Goal: Check status: Check status

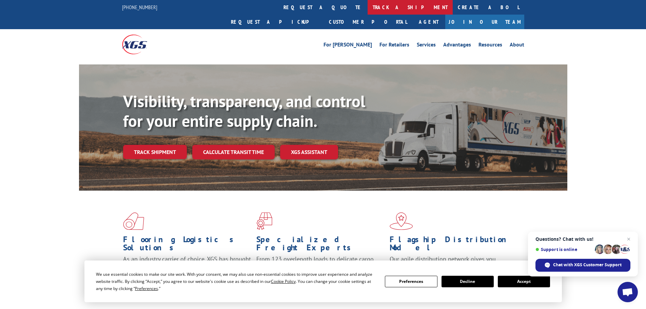
click at [367, 4] on link "track a shipment" at bounding box center [409, 7] width 85 height 15
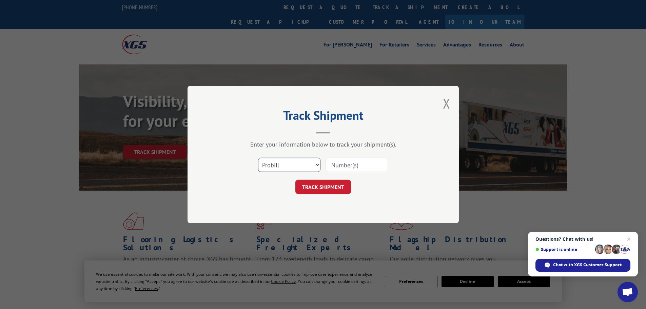
drag, startPoint x: 266, startPoint y: 166, endPoint x: 269, endPoint y: 171, distance: 5.9
click at [267, 166] on select "Select category... Probill BOL PO" at bounding box center [289, 165] width 62 height 14
select select "bol"
click at [258, 158] on select "Select category... Probill BOL PO" at bounding box center [289, 165] width 62 height 14
click at [339, 172] on div at bounding box center [356, 165] width 62 height 16
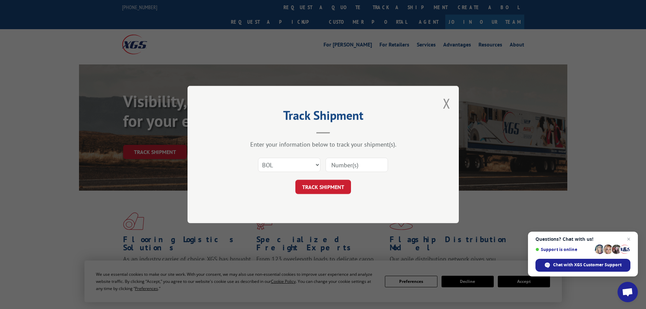
click at [338, 167] on input at bounding box center [356, 165] width 62 height 14
paste input "7026969"
type input "7026969"
click at [334, 185] on button "TRACK SHIPMENT" at bounding box center [323, 187] width 56 height 14
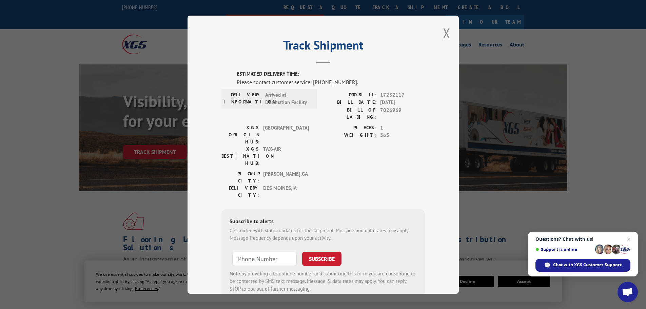
drag, startPoint x: 445, startPoint y: 31, endPoint x: 367, endPoint y: 4, distance: 82.7
click at [446, 30] on button "Close modal" at bounding box center [446, 33] width 7 height 18
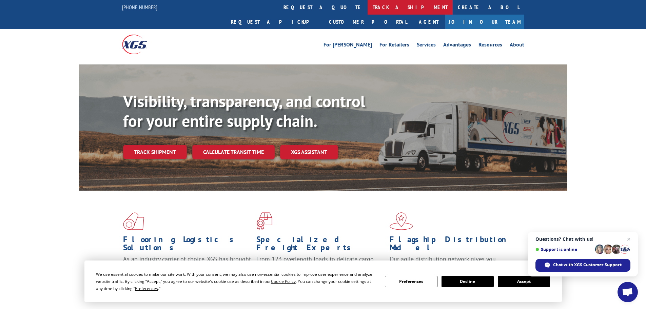
click at [367, 4] on link "track a shipment" at bounding box center [409, 7] width 85 height 15
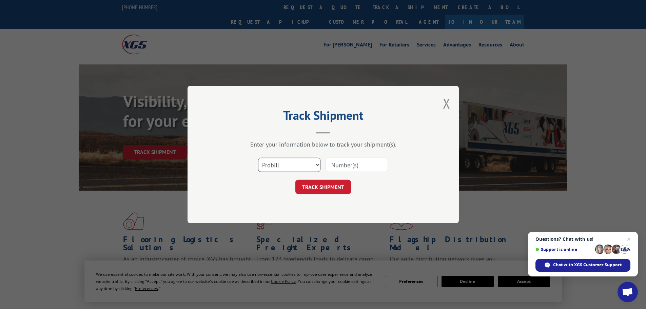
click at [294, 167] on select "Select category... Probill BOL PO" at bounding box center [289, 165] width 62 height 14
select select "bol"
click at [258, 158] on select "Select category... Probill BOL PO" at bounding box center [289, 165] width 62 height 14
click at [329, 167] on input at bounding box center [356, 165] width 62 height 14
paste input "5401318"
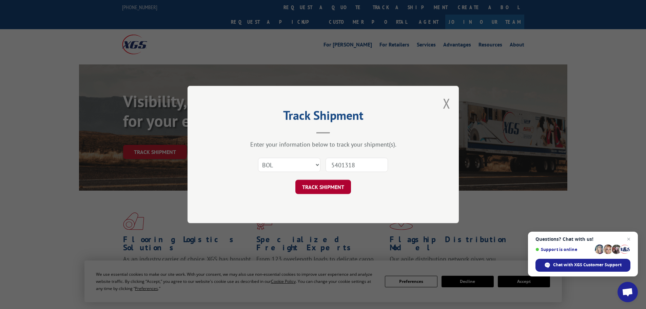
type input "5401318"
click at [308, 189] on button "TRACK SHIPMENT" at bounding box center [323, 187] width 56 height 14
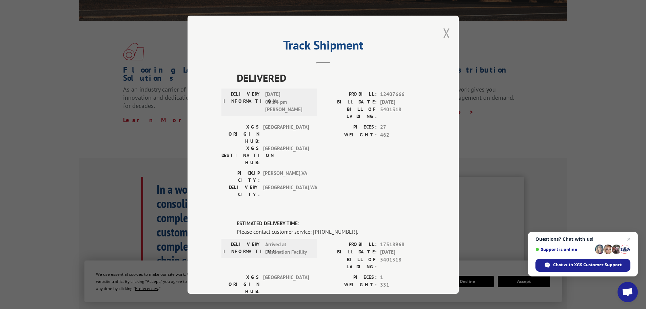
click at [445, 32] on button "Close modal" at bounding box center [446, 33] width 7 height 18
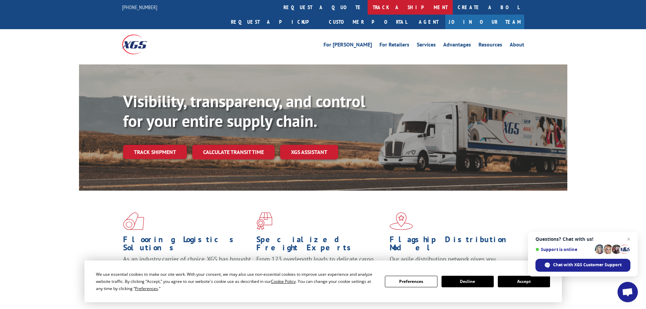
click at [367, 13] on link "track a shipment" at bounding box center [409, 7] width 85 height 15
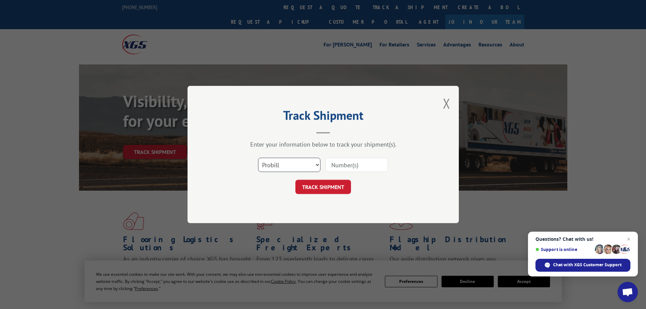
click at [304, 166] on select "Select category... Probill BOL PO" at bounding box center [289, 165] width 62 height 14
select select "bol"
click at [258, 158] on select "Select category... Probill BOL PO" at bounding box center [289, 165] width 62 height 14
click at [334, 166] on input at bounding box center [356, 165] width 62 height 14
paste input "5401309"
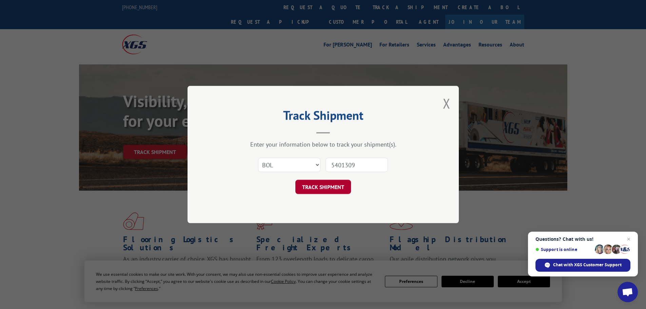
type input "5401309"
click at [327, 182] on button "TRACK SHIPMENT" at bounding box center [323, 187] width 56 height 14
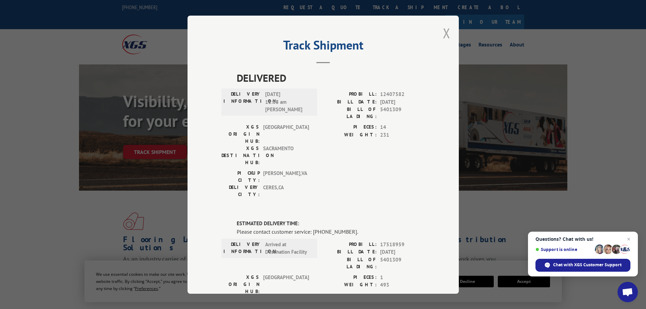
click at [445, 37] on button "Close modal" at bounding box center [446, 33] width 7 height 18
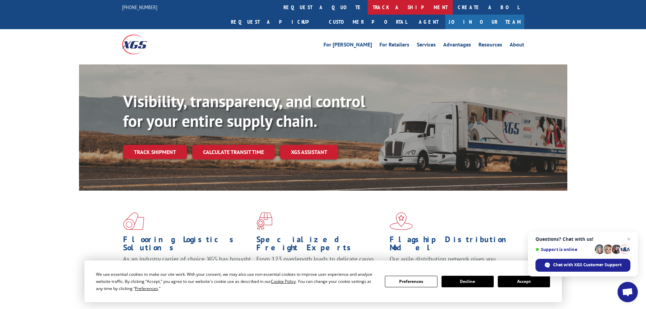
click at [367, 8] on link "track a shipment" at bounding box center [409, 7] width 85 height 15
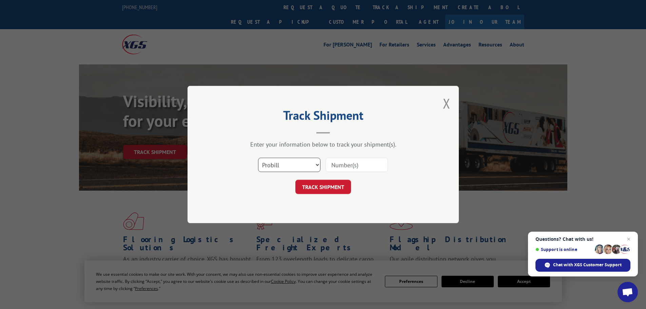
click at [290, 171] on select "Select category... Probill BOL PO" at bounding box center [289, 165] width 62 height 14
select select "bol"
click at [258, 158] on select "Select category... Probill BOL PO" at bounding box center [289, 165] width 62 height 14
click at [337, 166] on input at bounding box center [356, 165] width 62 height 14
paste input "5401313"
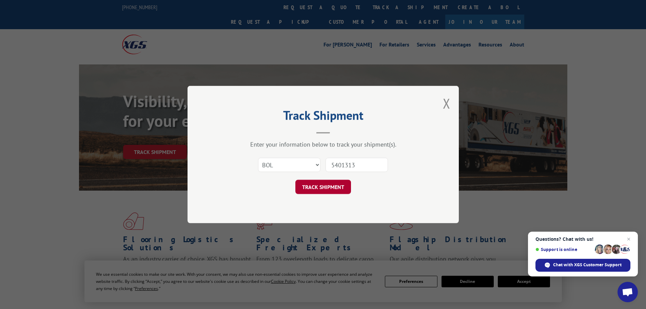
type input "5401313"
click at [321, 194] on button "TRACK SHIPMENT" at bounding box center [323, 187] width 56 height 14
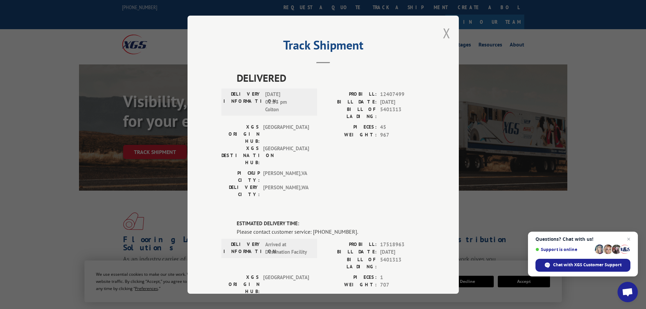
click at [445, 33] on button "Close modal" at bounding box center [446, 33] width 7 height 18
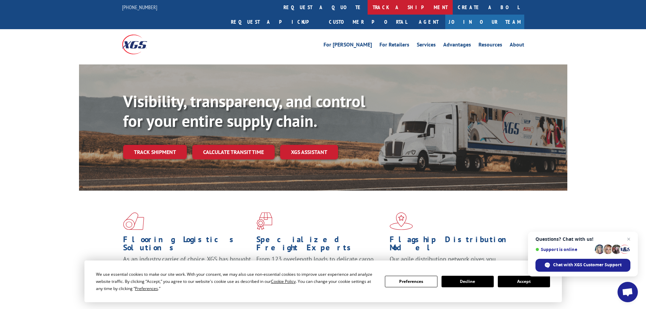
click at [367, 9] on link "track a shipment" at bounding box center [409, 7] width 85 height 15
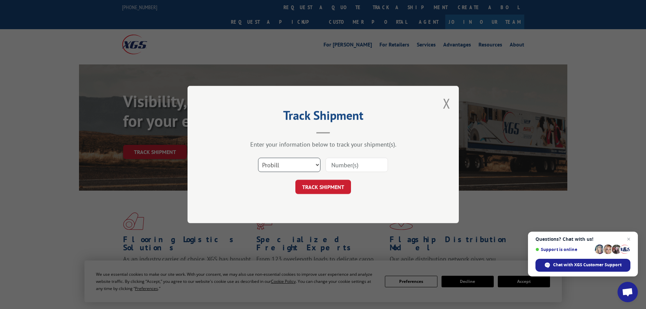
click at [297, 166] on select "Select category... Probill BOL PO" at bounding box center [289, 165] width 62 height 14
select select "bol"
click at [258, 158] on select "Select category... Probill BOL PO" at bounding box center [289, 165] width 62 height 14
click at [341, 165] on input at bounding box center [356, 165] width 62 height 14
paste input "7038798"
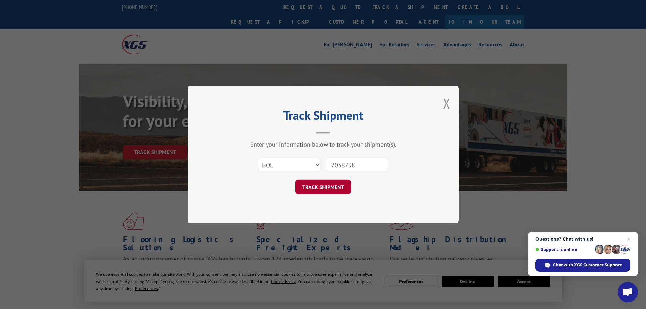
type input "7038798"
click at [331, 184] on button "TRACK SHIPMENT" at bounding box center [323, 187] width 56 height 14
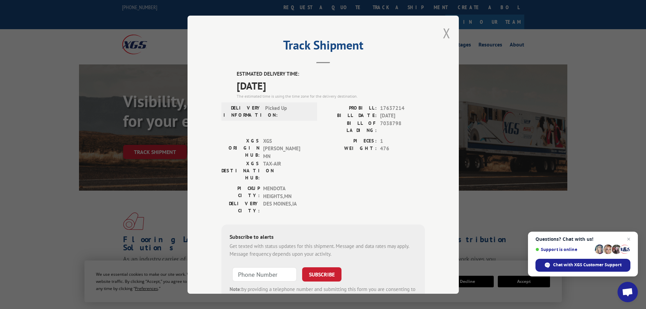
drag, startPoint x: 446, startPoint y: 37, endPoint x: 313, endPoint y: 17, distance: 135.0
click at [446, 36] on button "Close modal" at bounding box center [446, 33] width 7 height 18
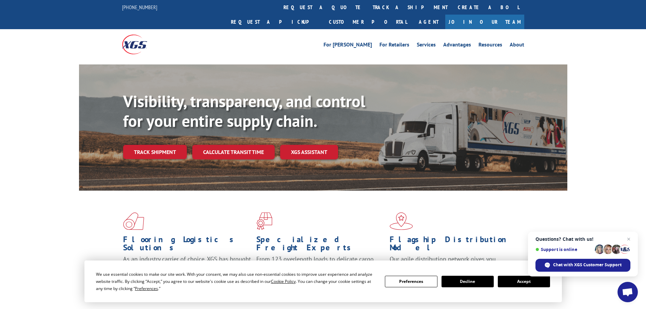
drag, startPoint x: 300, startPoint y: 9, endPoint x: 308, endPoint y: 41, distance: 32.8
click at [367, 9] on link "track a shipment" at bounding box center [409, 7] width 85 height 15
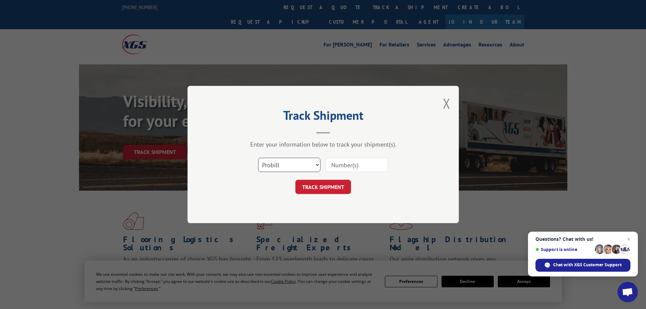
click at [288, 170] on select "Select category... Probill BOL PO" at bounding box center [289, 165] width 62 height 14
select select "bol"
click at [258, 158] on select "Select category... Probill BOL PO" at bounding box center [289, 165] width 62 height 14
click at [336, 166] on input at bounding box center [356, 165] width 62 height 14
paste input "7028562"
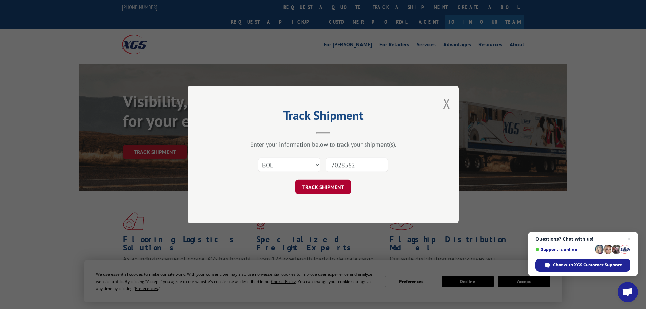
type input "7028562"
click at [320, 189] on button "TRACK SHIPMENT" at bounding box center [323, 187] width 56 height 14
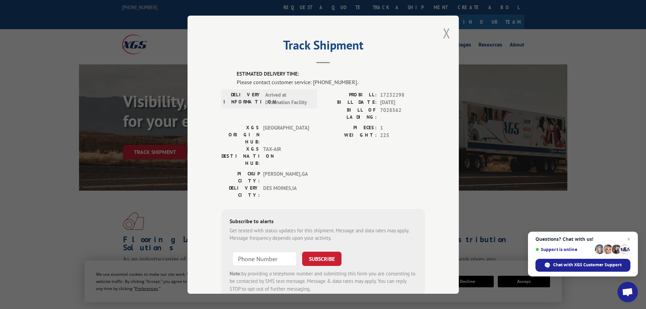
click at [445, 35] on button "Close modal" at bounding box center [446, 33] width 7 height 18
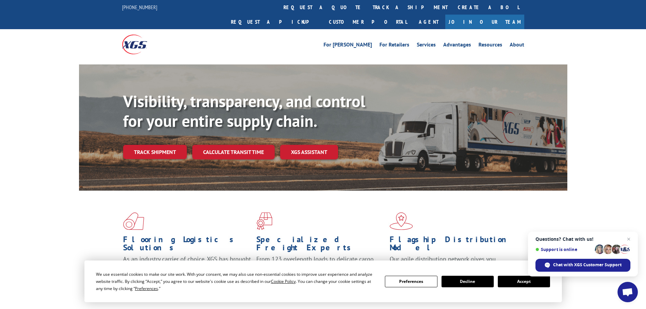
click at [367, 7] on link "track a shipment" at bounding box center [409, 7] width 85 height 15
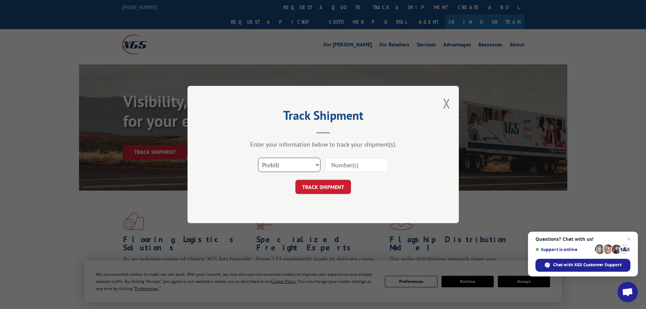
click at [276, 166] on select "Select category... Probill BOL PO" at bounding box center [289, 165] width 62 height 14
select select "bol"
click at [258, 158] on select "Select category... Probill BOL PO" at bounding box center [289, 165] width 62 height 14
click at [335, 165] on input at bounding box center [356, 165] width 62 height 14
paste input "5451931"
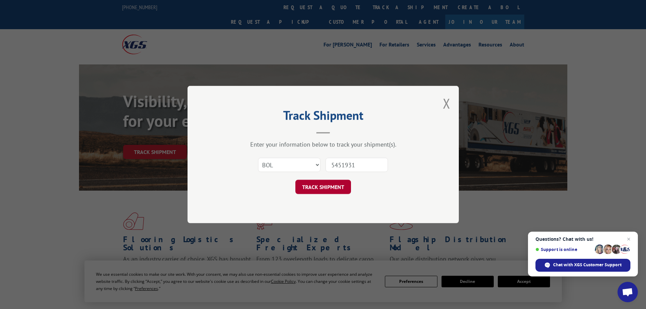
type input "5451931"
click at [342, 188] on button "TRACK SHIPMENT" at bounding box center [323, 187] width 56 height 14
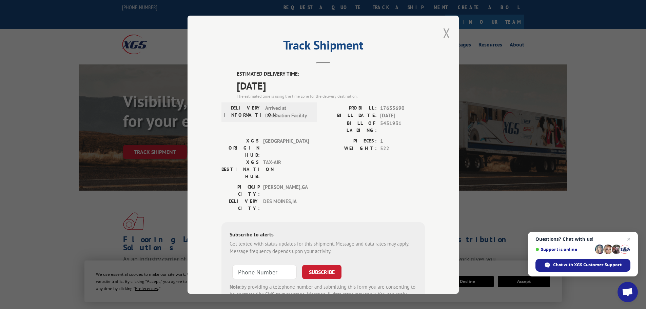
click at [444, 32] on button "Close modal" at bounding box center [446, 33] width 7 height 18
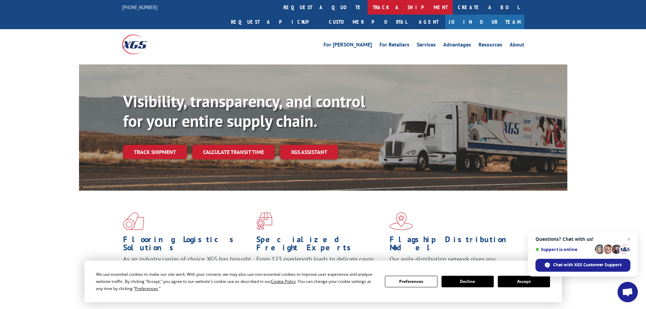
click at [367, 8] on link "track a shipment" at bounding box center [409, 7] width 85 height 15
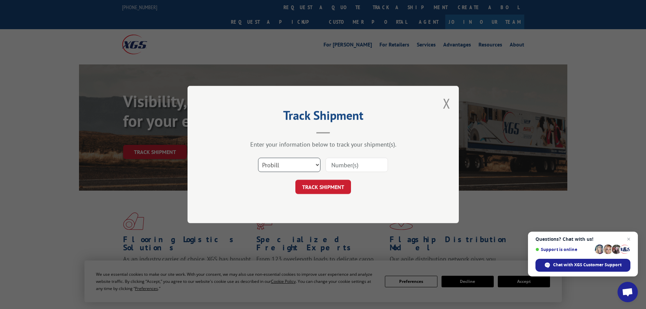
click at [290, 168] on select "Select category... Probill BOL PO" at bounding box center [289, 165] width 62 height 14
select select "bol"
click at [258, 158] on select "Select category... Probill BOL PO" at bounding box center [289, 165] width 62 height 14
click at [341, 164] on input at bounding box center [356, 165] width 62 height 14
paste input "5448363"
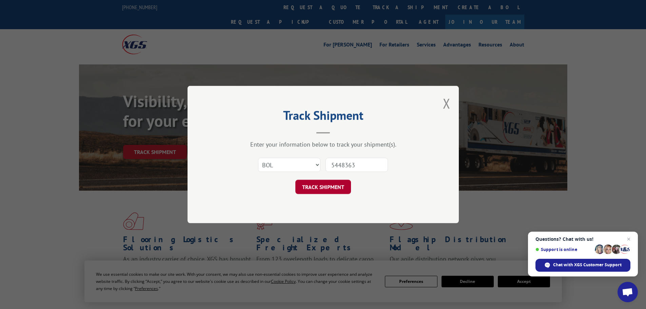
type input "5448363"
click at [335, 186] on button "TRACK SHIPMENT" at bounding box center [323, 187] width 56 height 14
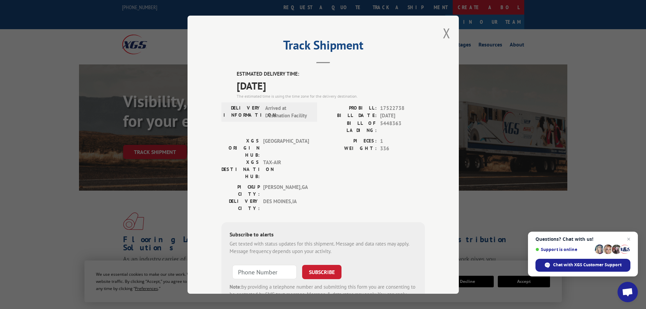
drag, startPoint x: 442, startPoint y: 35, endPoint x: 342, endPoint y: 1, distance: 105.9
click at [443, 35] on button "Close modal" at bounding box center [446, 33] width 7 height 18
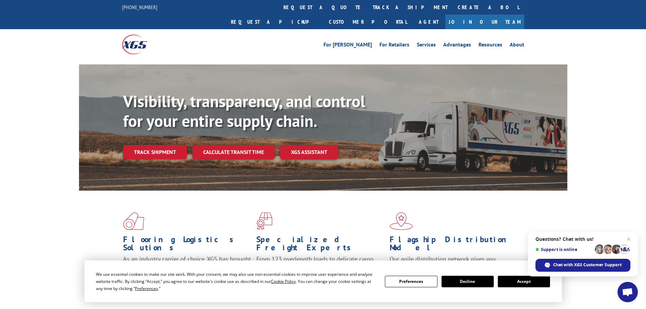
drag, startPoint x: 305, startPoint y: 3, endPoint x: 304, endPoint y: 14, distance: 10.3
click at [367, 4] on link "track a shipment" at bounding box center [409, 7] width 85 height 15
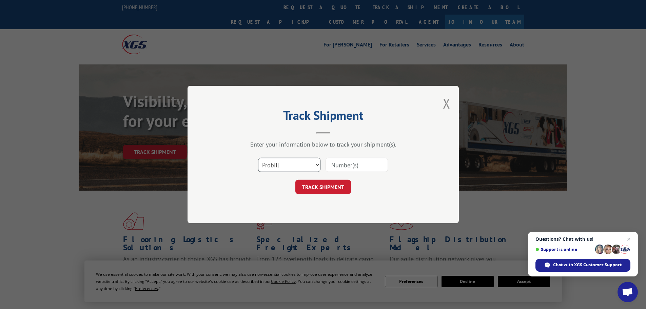
drag, startPoint x: 269, startPoint y: 166, endPoint x: 270, endPoint y: 171, distance: 5.4
click at [269, 166] on select "Select category... Probill BOL PO" at bounding box center [289, 165] width 62 height 14
select select "bol"
click at [258, 158] on select "Select category... Probill BOL PO" at bounding box center [289, 165] width 62 height 14
click at [329, 165] on input at bounding box center [356, 165] width 62 height 14
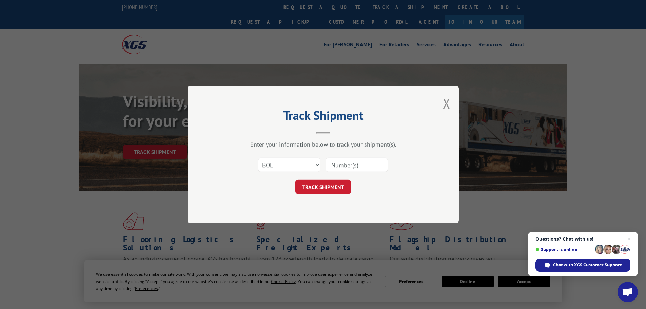
paste input "5474777"
type input "5474777"
click at [347, 178] on form "Select category... Probill BOL PO 5474777 TRACK SHIPMENT" at bounding box center [322, 174] width 203 height 40
click at [343, 185] on button "TRACK SHIPMENT" at bounding box center [323, 187] width 56 height 14
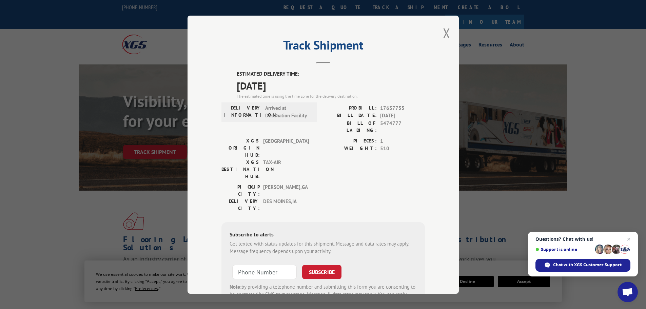
click at [451, 36] on div "Track Shipment ESTIMATED DELIVERY TIME: [DATE] The estimated time is using the …" at bounding box center [322, 155] width 271 height 278
click at [443, 35] on button "Close modal" at bounding box center [446, 33] width 7 height 18
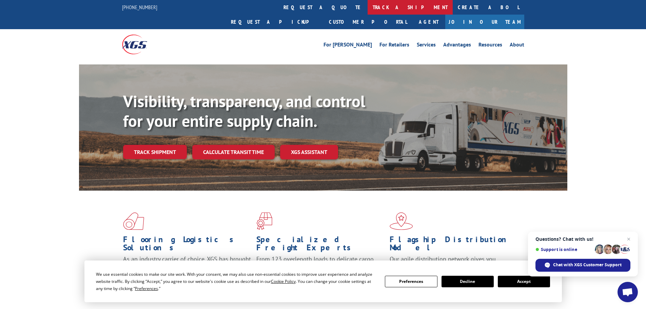
click at [367, 6] on link "track a shipment" at bounding box center [409, 7] width 85 height 15
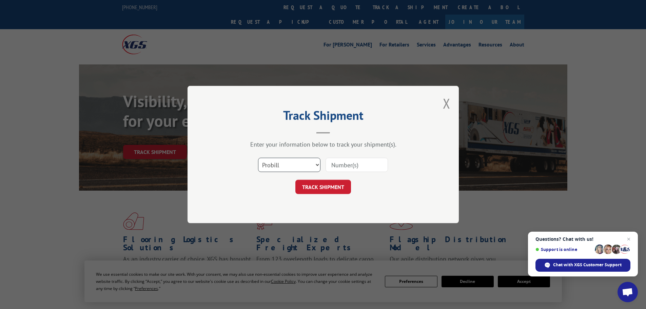
click at [278, 166] on select "Select category... Probill BOL PO" at bounding box center [289, 165] width 62 height 14
select select "bol"
click at [258, 158] on select "Select category... Probill BOL PO" at bounding box center [289, 165] width 62 height 14
click at [330, 165] on input at bounding box center [356, 165] width 62 height 14
paste input "7041849"
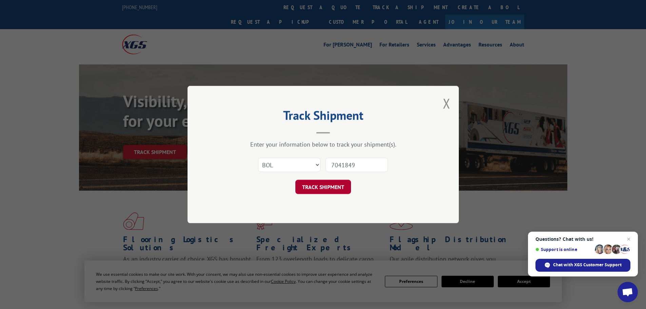
type input "7041849"
click at [320, 190] on button "TRACK SHIPMENT" at bounding box center [323, 187] width 56 height 14
